Goal: Use online tool/utility: Utilize a website feature to perform a specific function

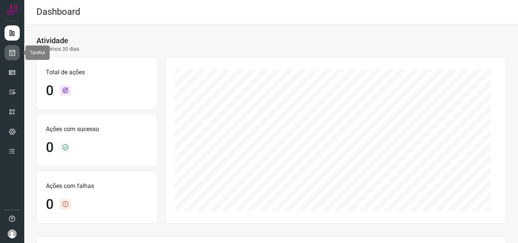
click at [16, 55] on icon at bounding box center [12, 53] width 8 height 8
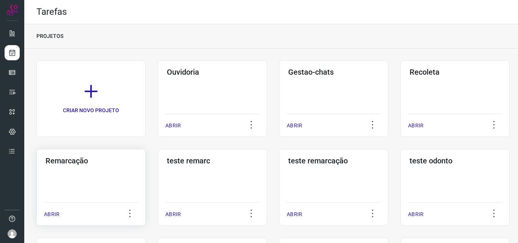
click at [102, 167] on div "Remarcação ABRIR" at bounding box center [90, 187] width 109 height 77
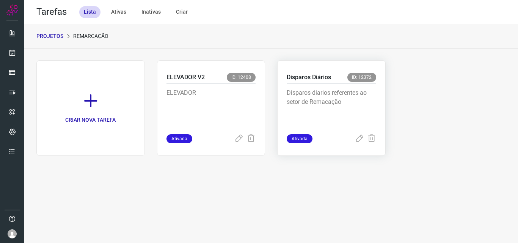
click at [368, 96] on p "Disparos diarios referentes ao setor de Remacação" at bounding box center [332, 107] width 90 height 38
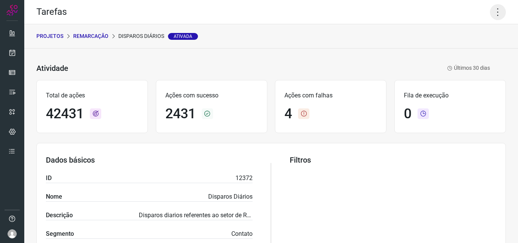
click at [490, 13] on icon at bounding box center [498, 12] width 16 height 16
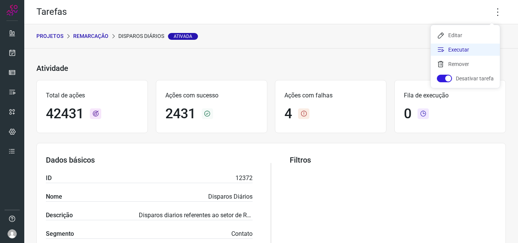
click at [470, 46] on li "Executar" at bounding box center [465, 50] width 69 height 12
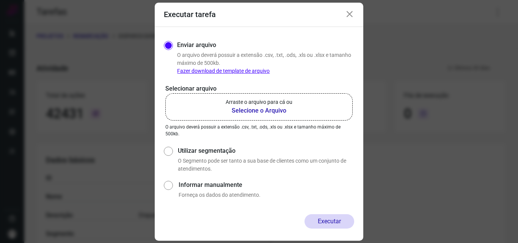
click at [278, 107] on b "Selecione o Arquivo" at bounding box center [259, 110] width 67 height 9
click at [0, 0] on input "Arraste o arquivo para cá ou Selecione o Arquivo" at bounding box center [0, 0] width 0 height 0
click at [269, 110] on b "Selecione o Arquivo" at bounding box center [259, 110] width 67 height 9
click at [0, 0] on input "Arraste o arquivo para cá ou Selecione o Arquivo" at bounding box center [0, 0] width 0 height 0
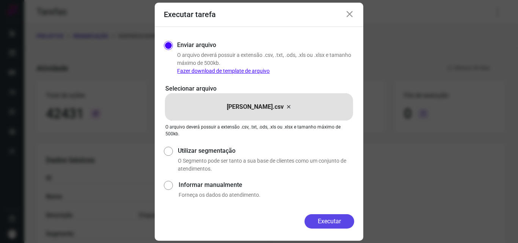
click at [338, 220] on button "Executar" at bounding box center [330, 221] width 50 height 14
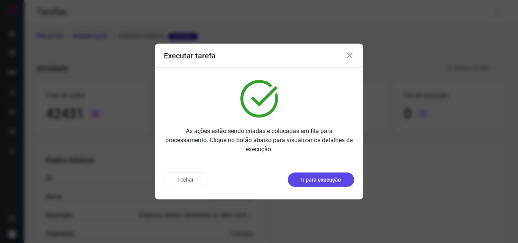
click at [330, 183] on p "Ir para execução" at bounding box center [321, 180] width 40 height 8
